Goal: Transaction & Acquisition: Purchase product/service

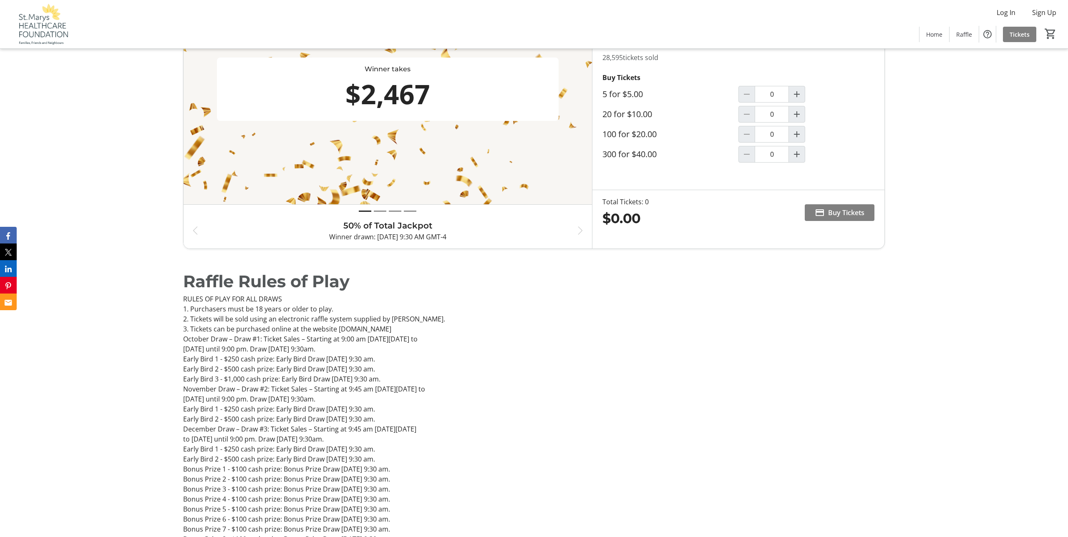
scroll to position [567, 0]
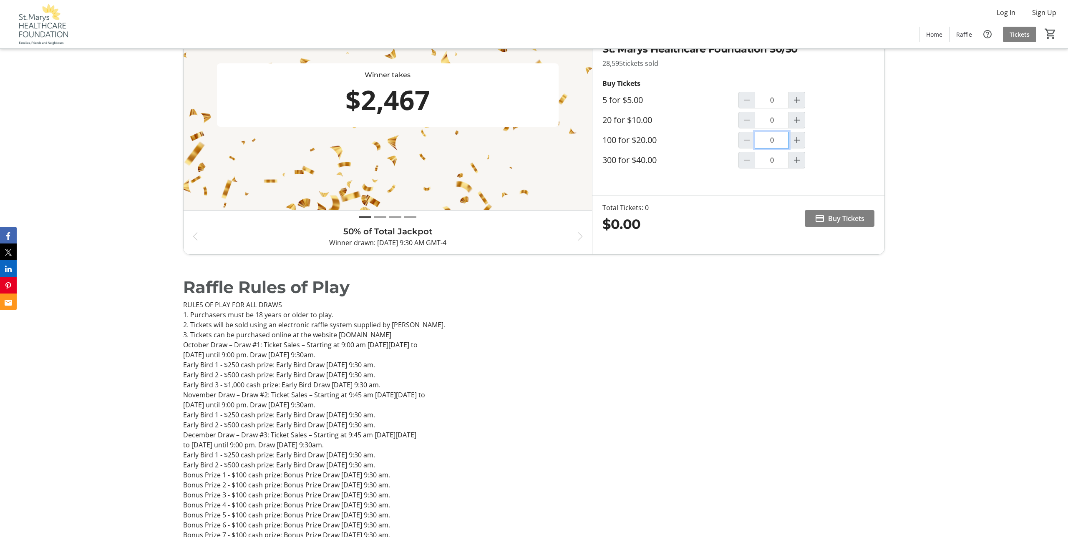
click at [774, 148] on input "0" at bounding box center [772, 140] width 34 height 17
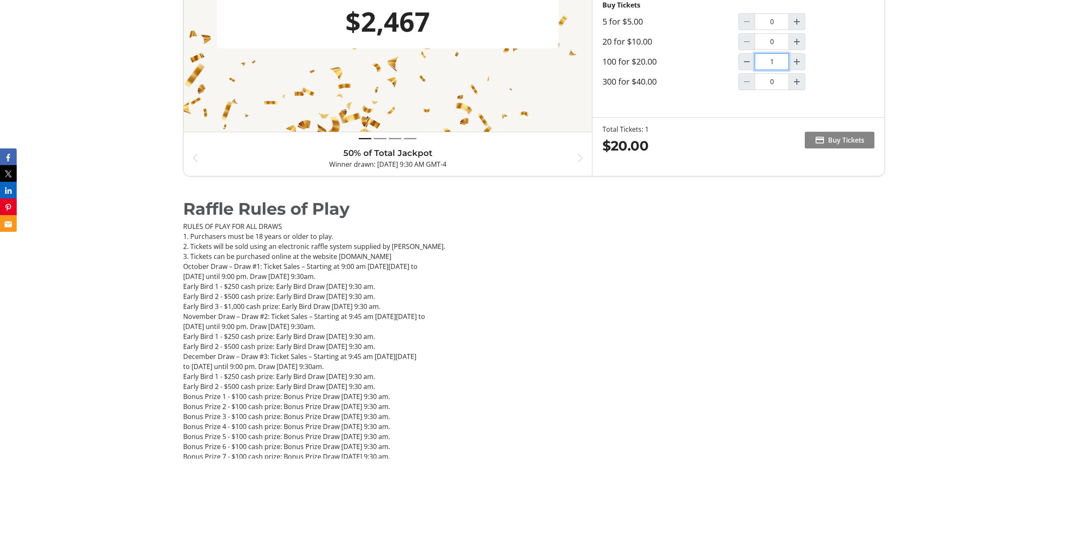
type input "1"
click at [828, 224] on span "Buy Tickets" at bounding box center [846, 219] width 36 height 10
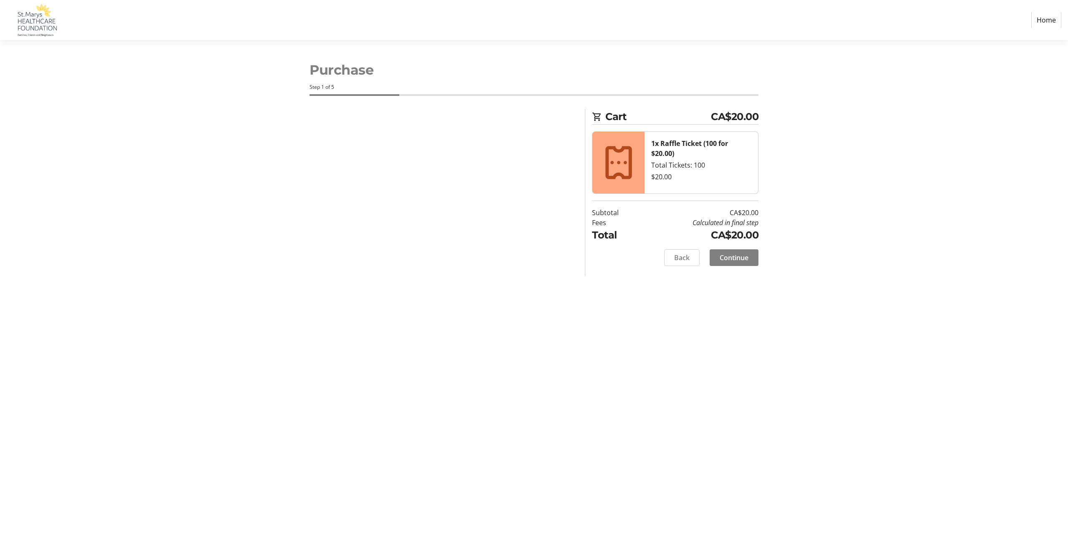
select select "CA"
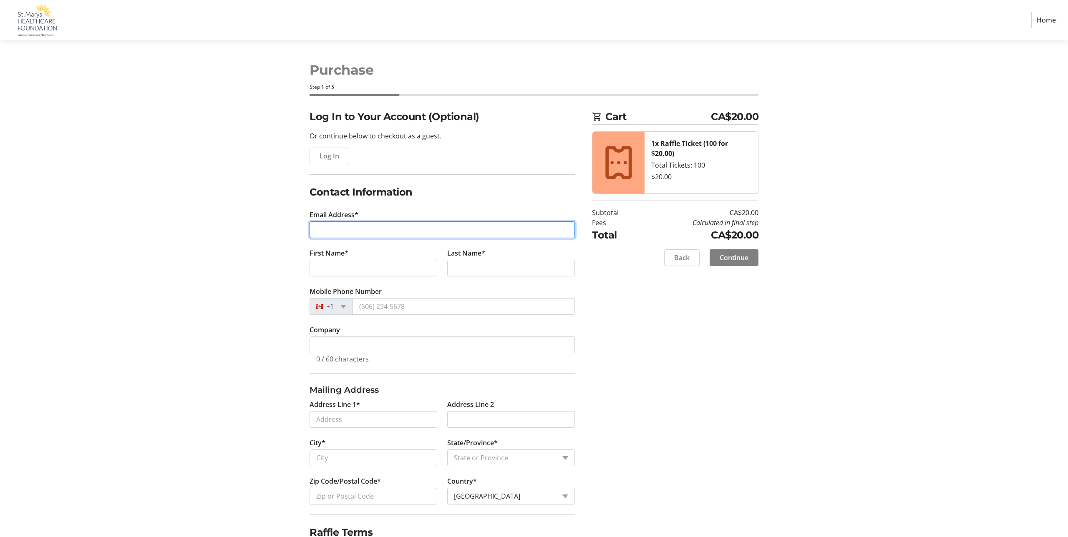
click at [330, 238] on input "Email Address*" at bounding box center [442, 229] width 265 height 17
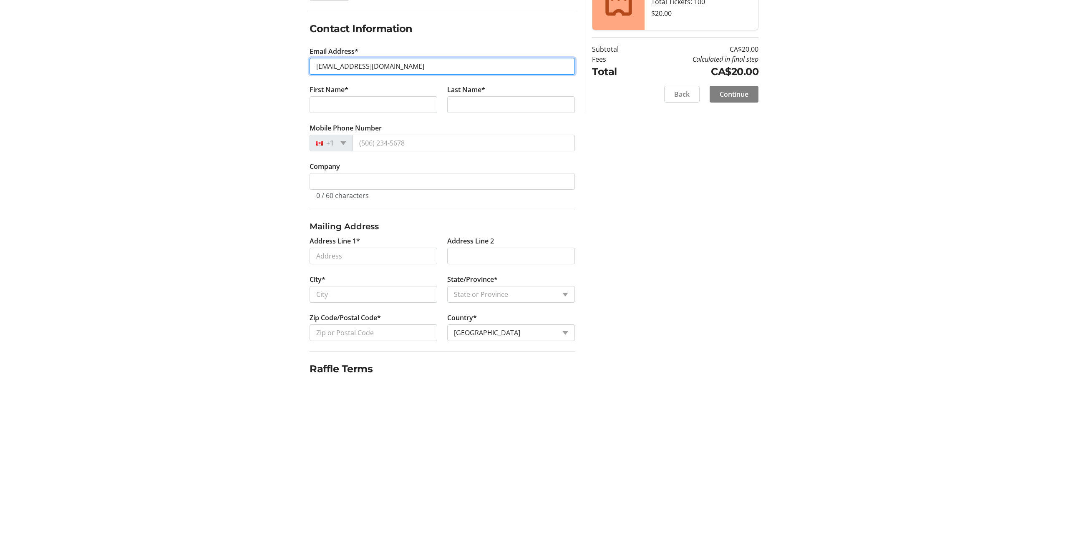
type input "pepper.1@bell.net"
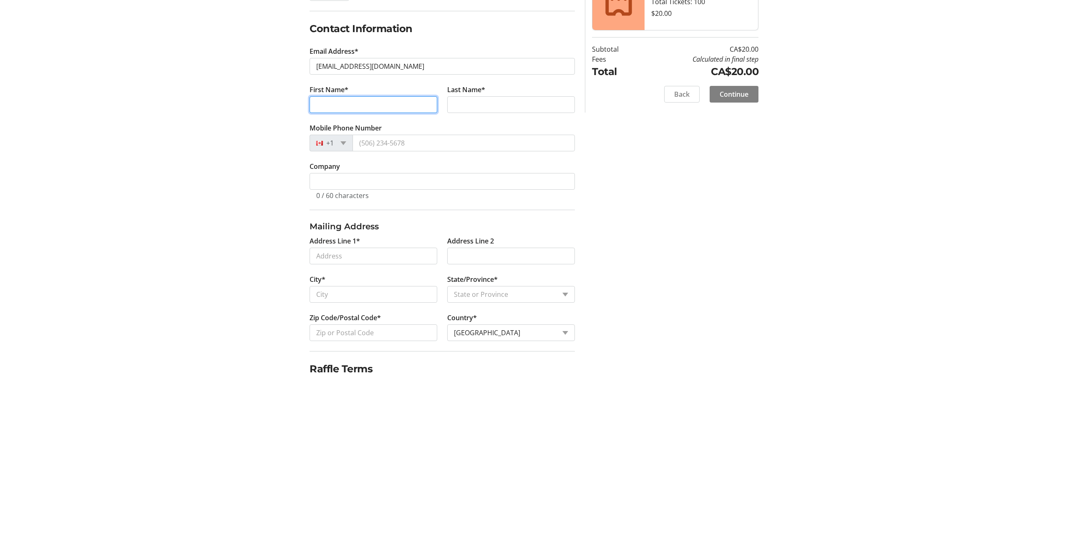
click at [332, 277] on input "First Name*" at bounding box center [374, 268] width 128 height 17
type input "Roberta"
click at [465, 277] on input "Last Name*" at bounding box center [511, 268] width 128 height 17
type input "Smith"
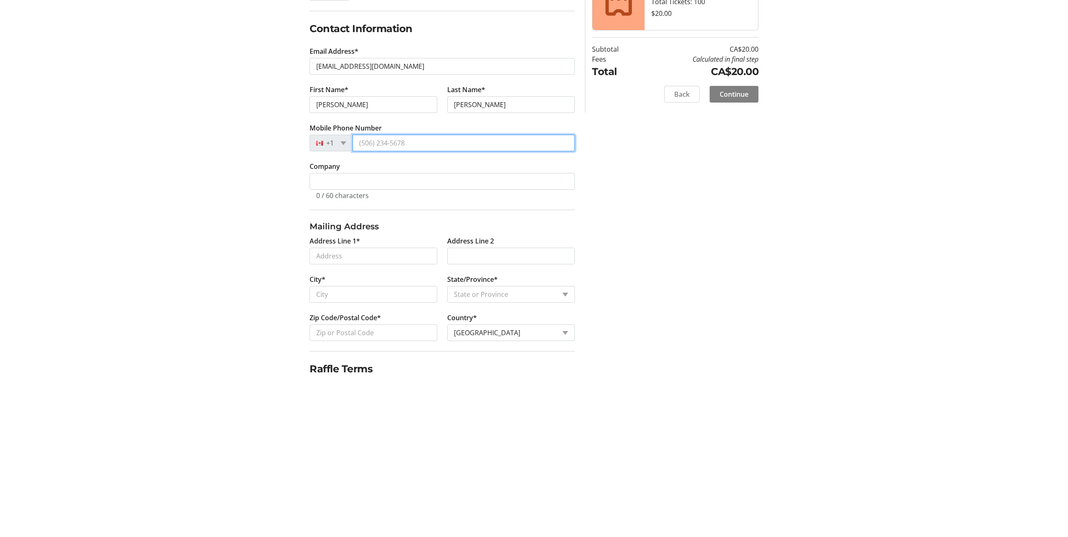
click at [382, 315] on input "Mobile Phone Number" at bounding box center [463, 306] width 222 height 17
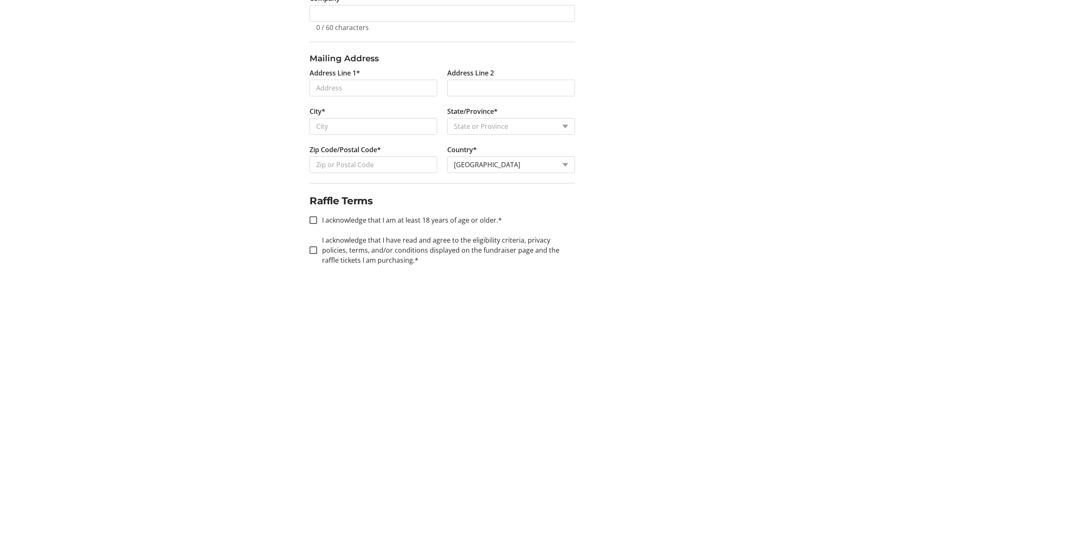
scroll to position [227, 0]
type input "(519) 284-2577"
click at [325, 387] on input "City*" at bounding box center [374, 378] width 128 height 17
type input "St Marys"
click at [560, 387] on select "State or Province State or Province Alberta British Columbia Manitoba New Bruns…" at bounding box center [511, 378] width 128 height 17
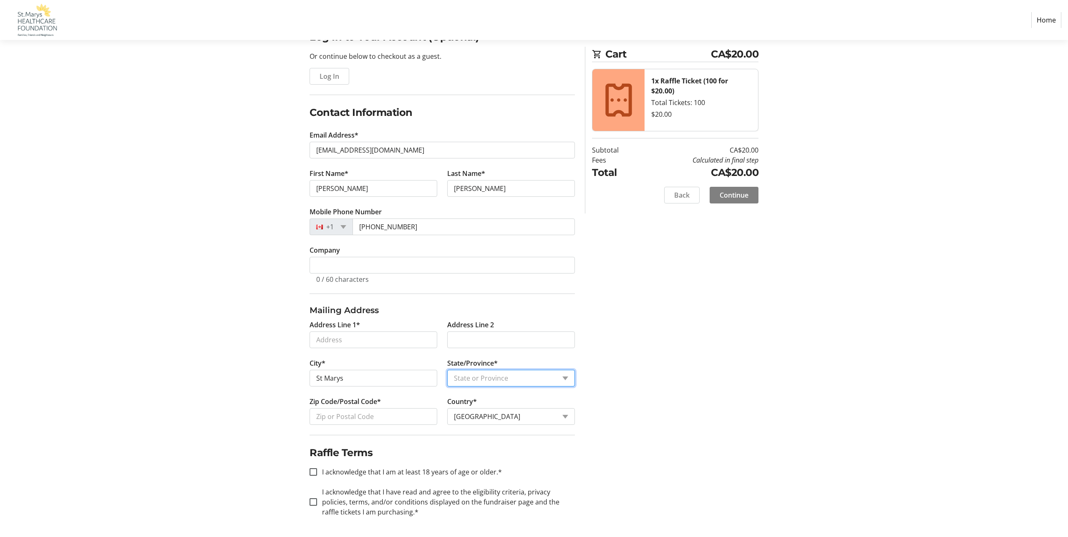
select select "ON"
click at [327, 348] on input "Address Line 1*" at bounding box center [374, 340] width 128 height 17
type input "50 Stoneridge Boulevard"
type input "Saint Marys"
click at [390, 425] on input "N4X 1E8" at bounding box center [374, 416] width 128 height 17
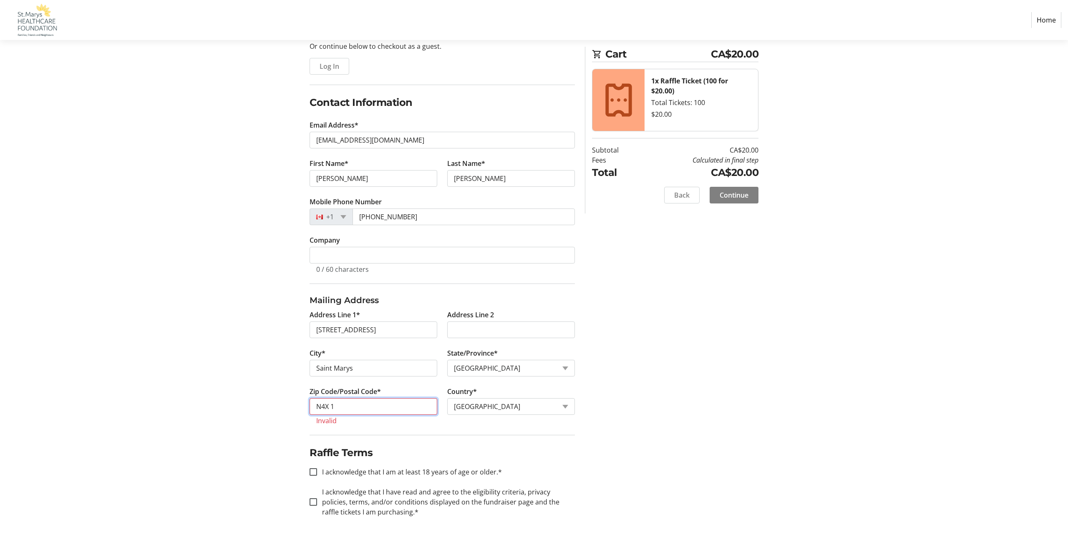
scroll to position [434, 0]
click at [371, 398] on input "N4X 1" at bounding box center [374, 406] width 128 height 17
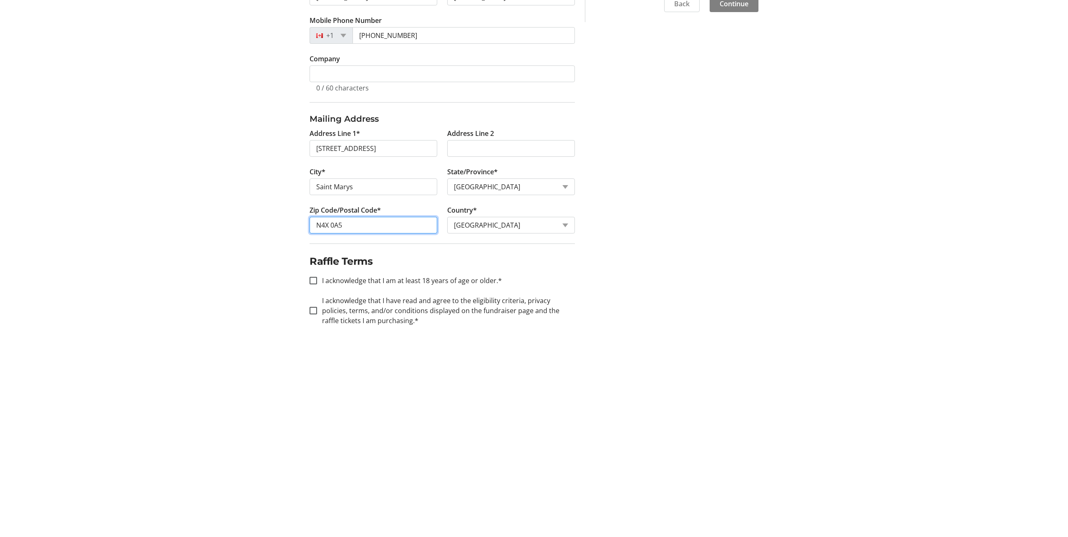
scroll to position [416, 0]
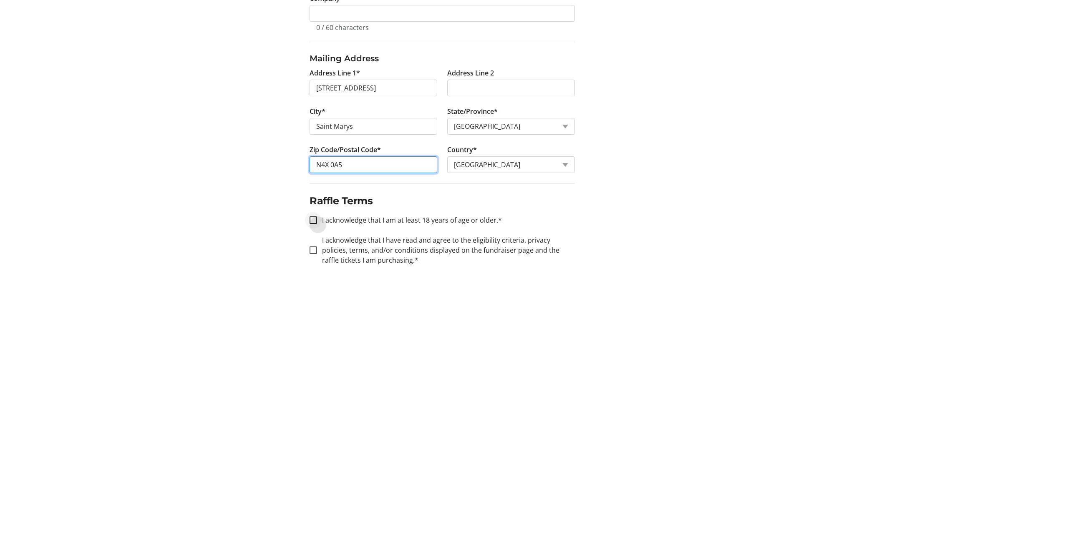
type input "N4X 0A5"
click at [313, 468] on input "I acknowledge that I am at least 18 years of age or older.*" at bounding box center [314, 472] width 8 height 8
checkbox input "true"
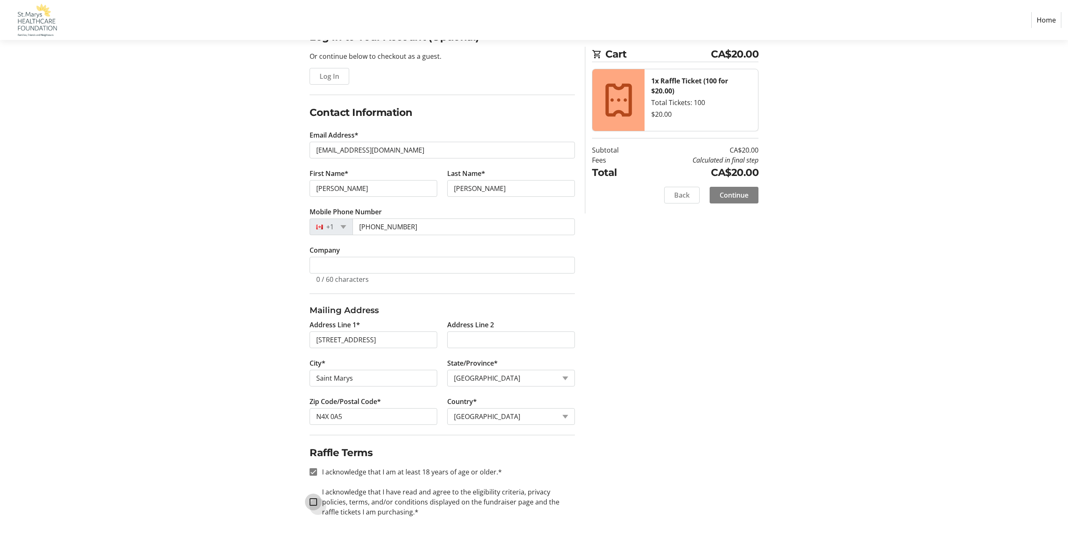
click at [313, 506] on input "I acknowledge that I have read and agree to the eligibility criteria, privacy p…" at bounding box center [314, 502] width 8 height 8
checkbox input "true"
click at [726, 200] on span "Continue" at bounding box center [734, 195] width 29 height 10
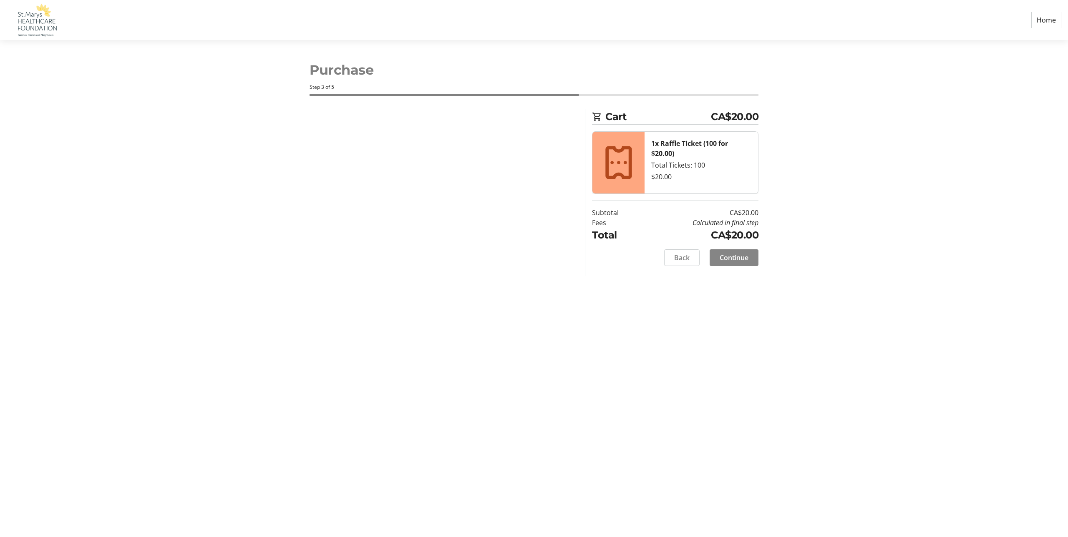
scroll to position [0, 0]
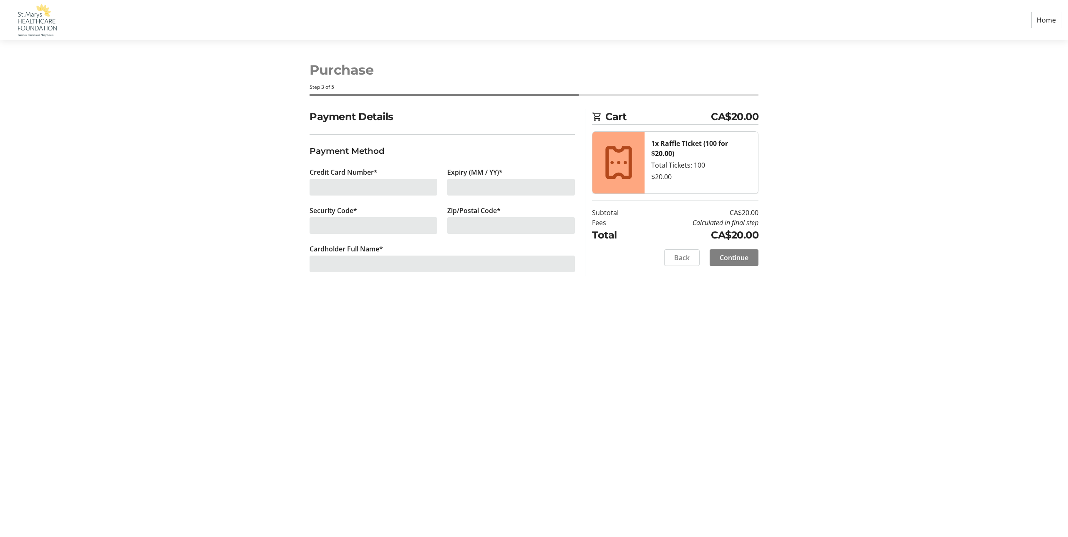
click at [326, 196] on div at bounding box center [374, 187] width 128 height 17
click at [335, 196] on div at bounding box center [374, 187] width 128 height 17
click at [341, 196] on div at bounding box center [374, 187] width 128 height 17
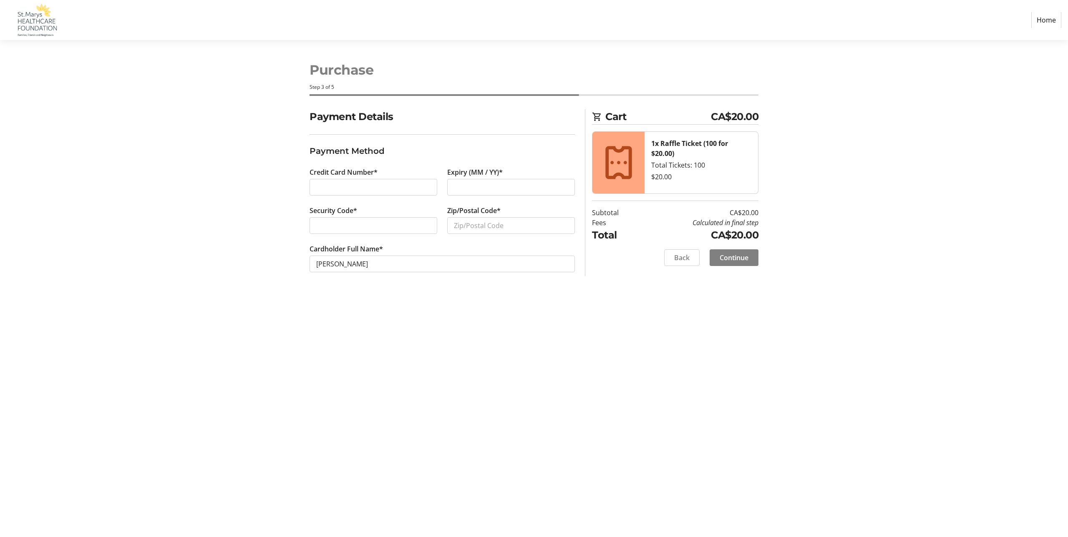
click at [458, 196] on div at bounding box center [511, 187] width 128 height 17
click at [335, 231] on iframe at bounding box center [373, 226] width 114 height 10
click at [469, 234] on input "Zip/Postal Code*" at bounding box center [511, 225] width 128 height 17
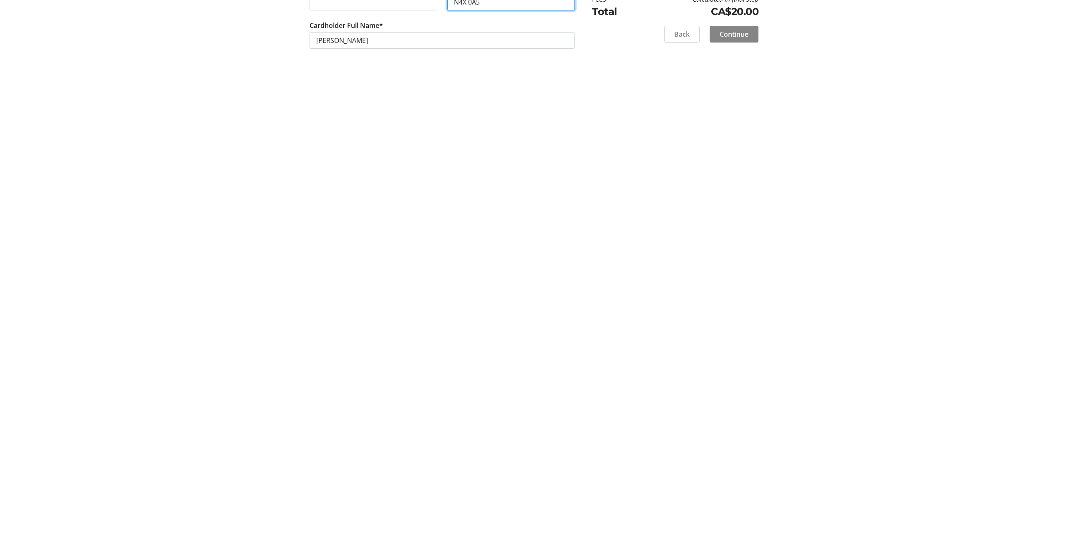
type input "N4X 0A5"
click at [721, 263] on span "Continue" at bounding box center [734, 258] width 29 height 10
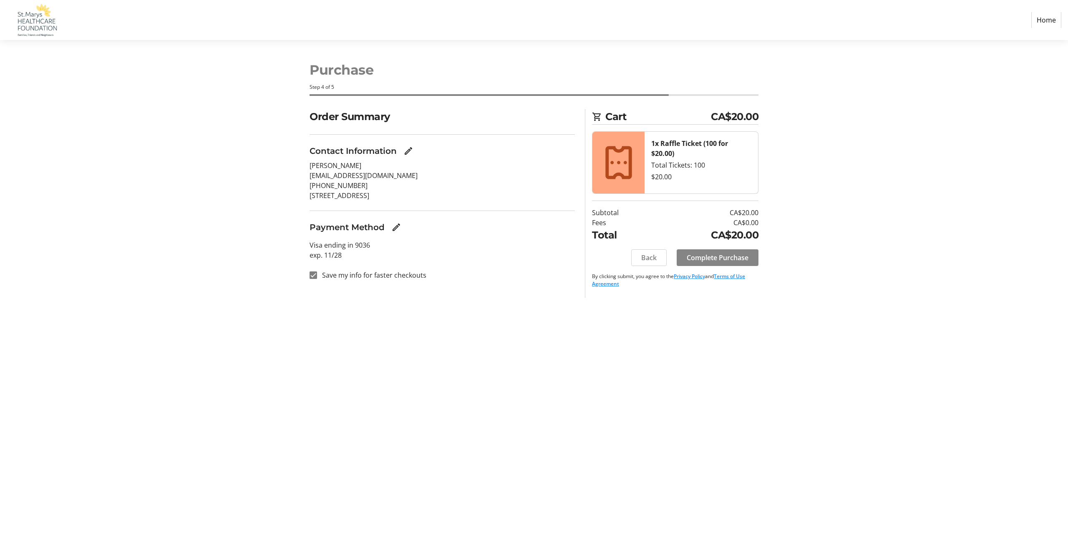
click at [687, 263] on span "Complete Purchase" at bounding box center [718, 258] width 62 height 10
